Goal: Navigation & Orientation: Go to known website

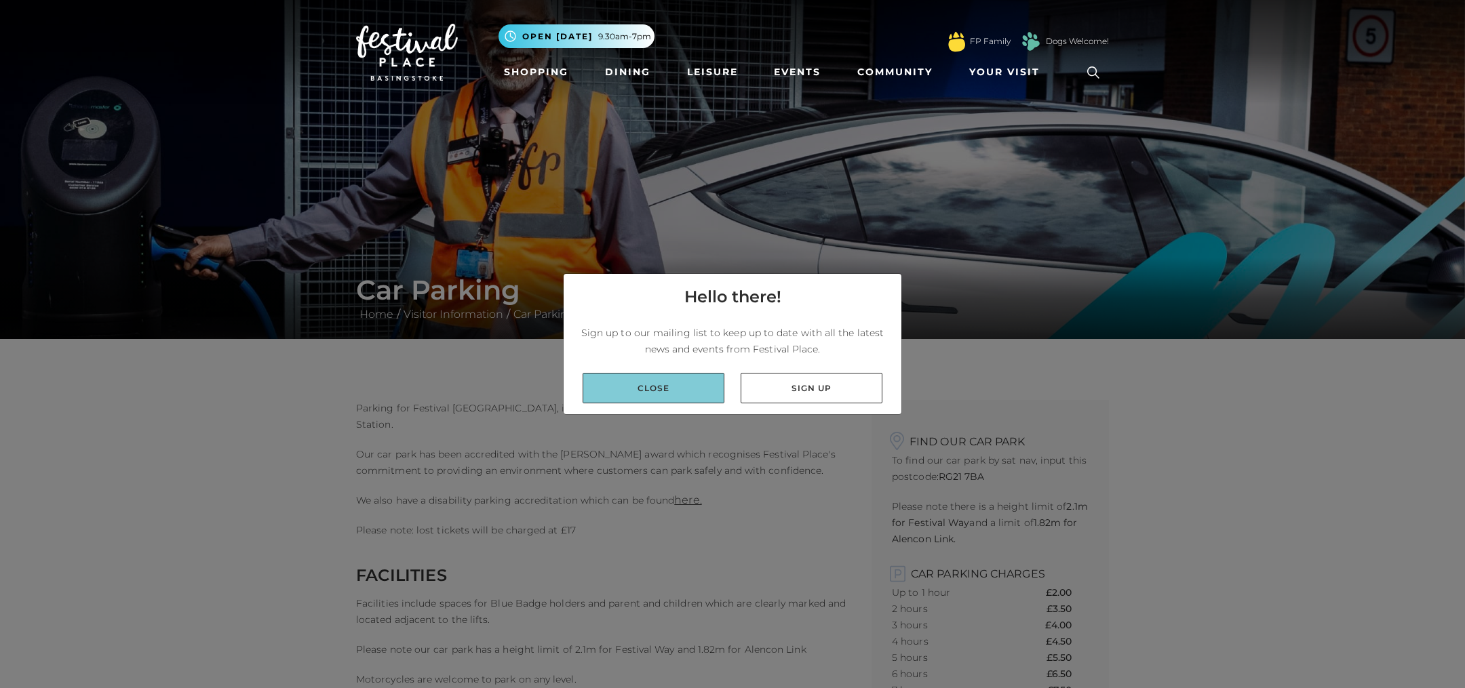
click at [677, 395] on link "Close" at bounding box center [653, 388] width 142 height 31
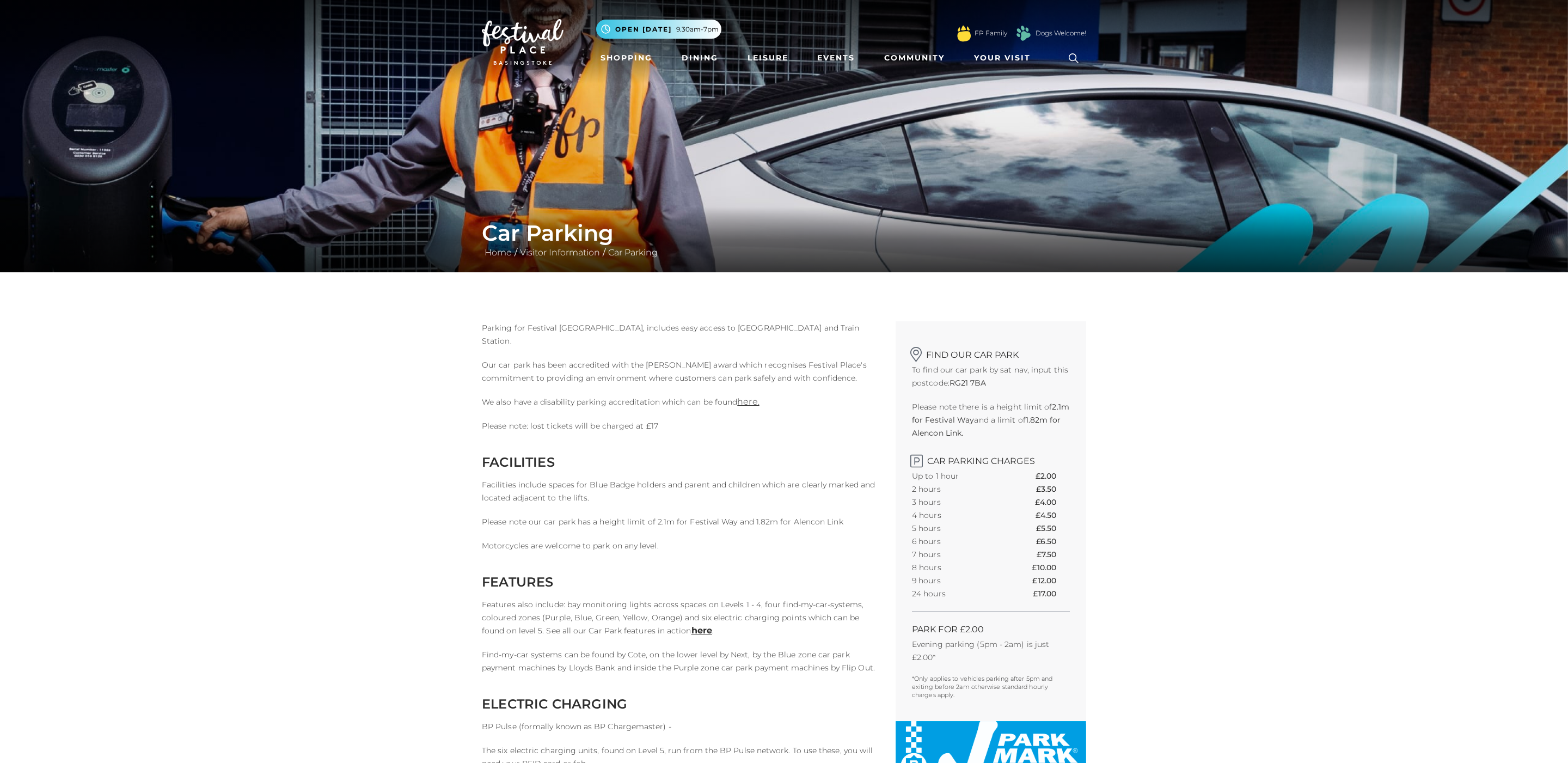
click at [503, 43] on img at bounding box center [523, 42] width 82 height 46
